Goal: Transaction & Acquisition: Download file/media

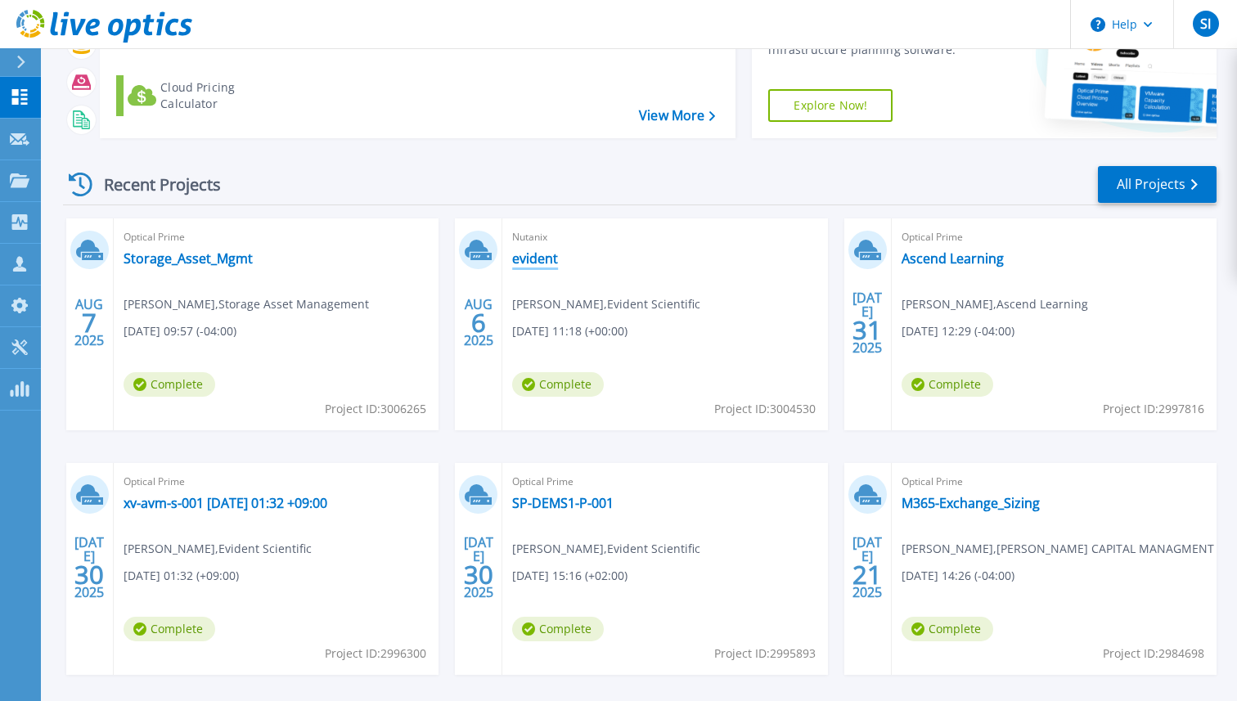
scroll to position [140, 0]
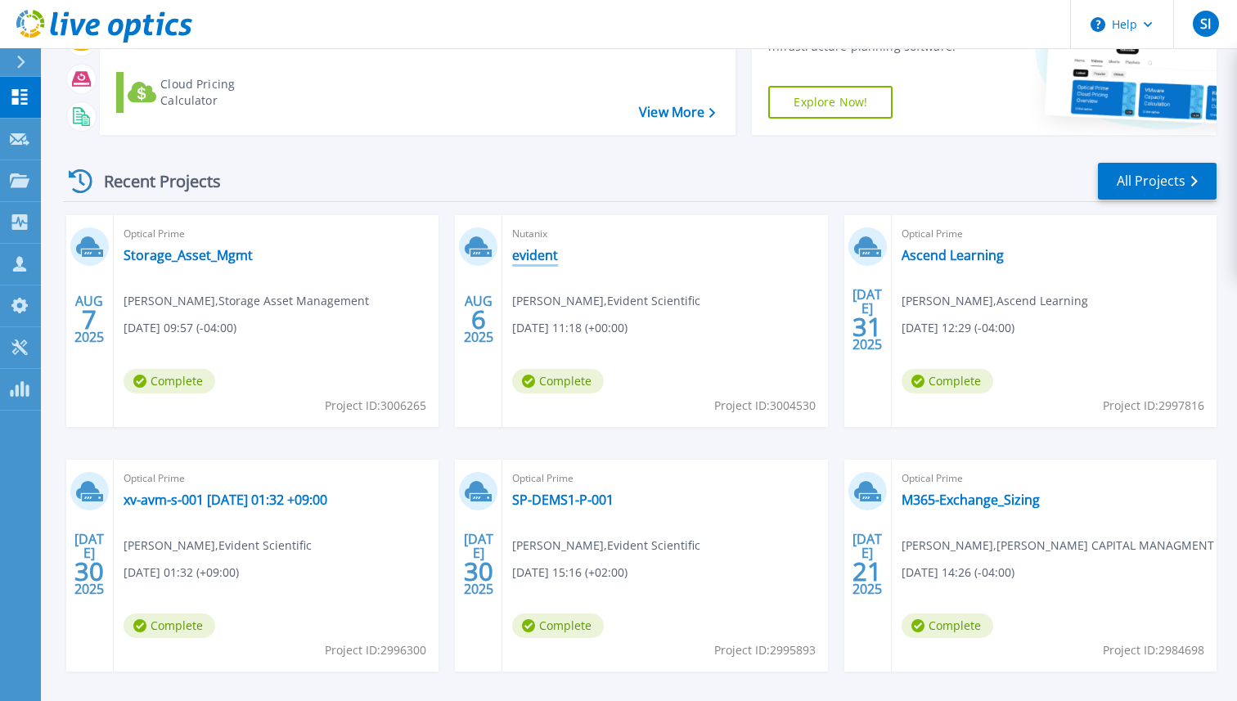
click at [539, 257] on link "evident" at bounding box center [535, 255] width 46 height 16
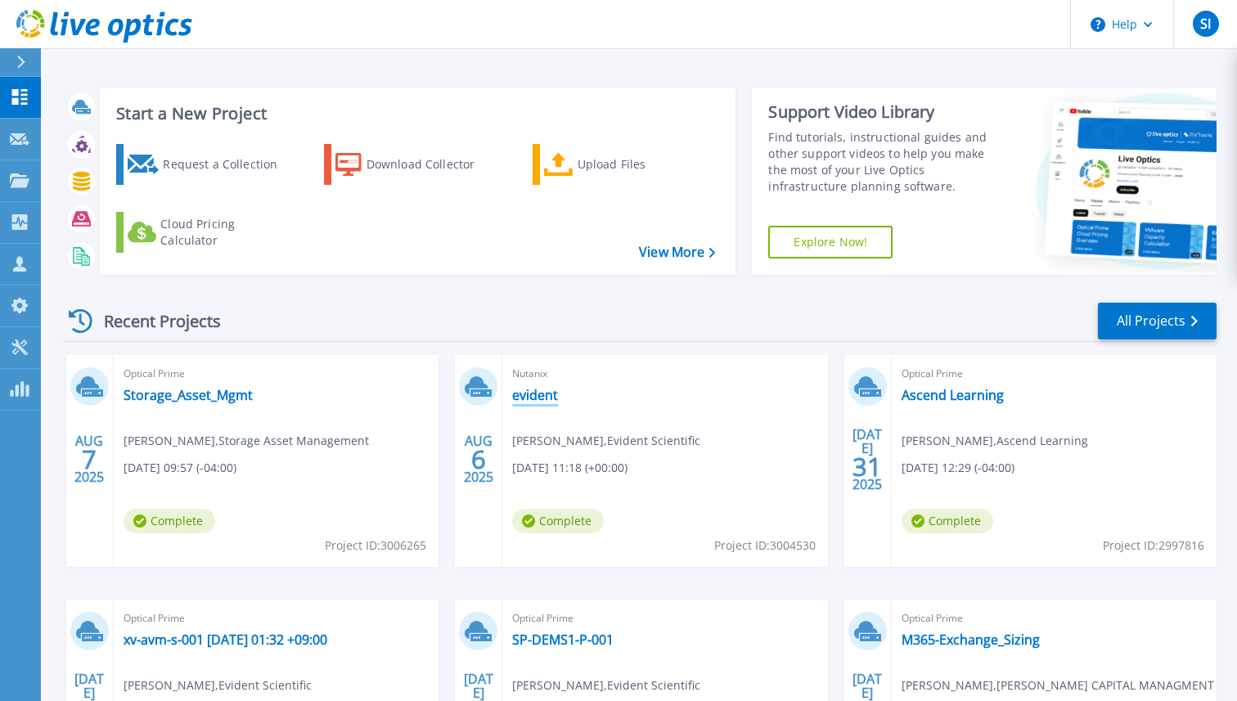
click at [529, 396] on link "evident" at bounding box center [535, 395] width 46 height 16
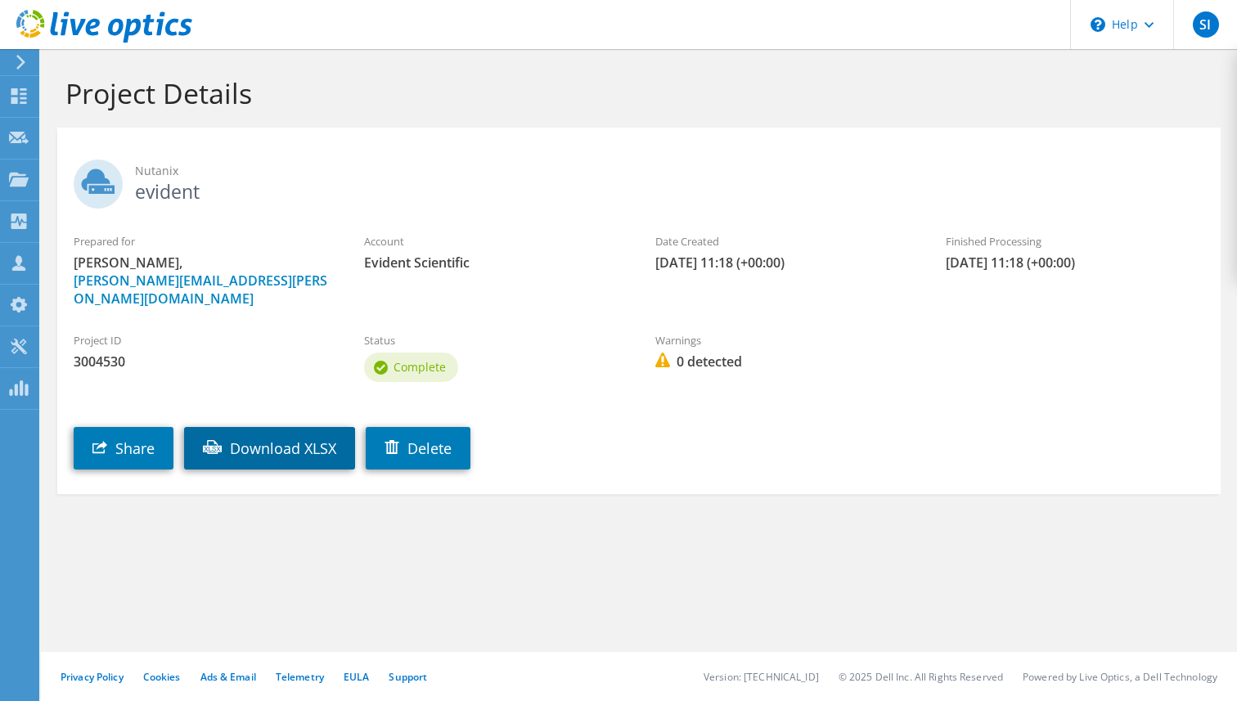
click at [297, 439] on link "Download XLSX" at bounding box center [269, 448] width 171 height 43
click at [832, 154] on div "Nutanix evident" at bounding box center [639, 180] width 1164 height 89
